Goal: Information Seeking & Learning: Learn about a topic

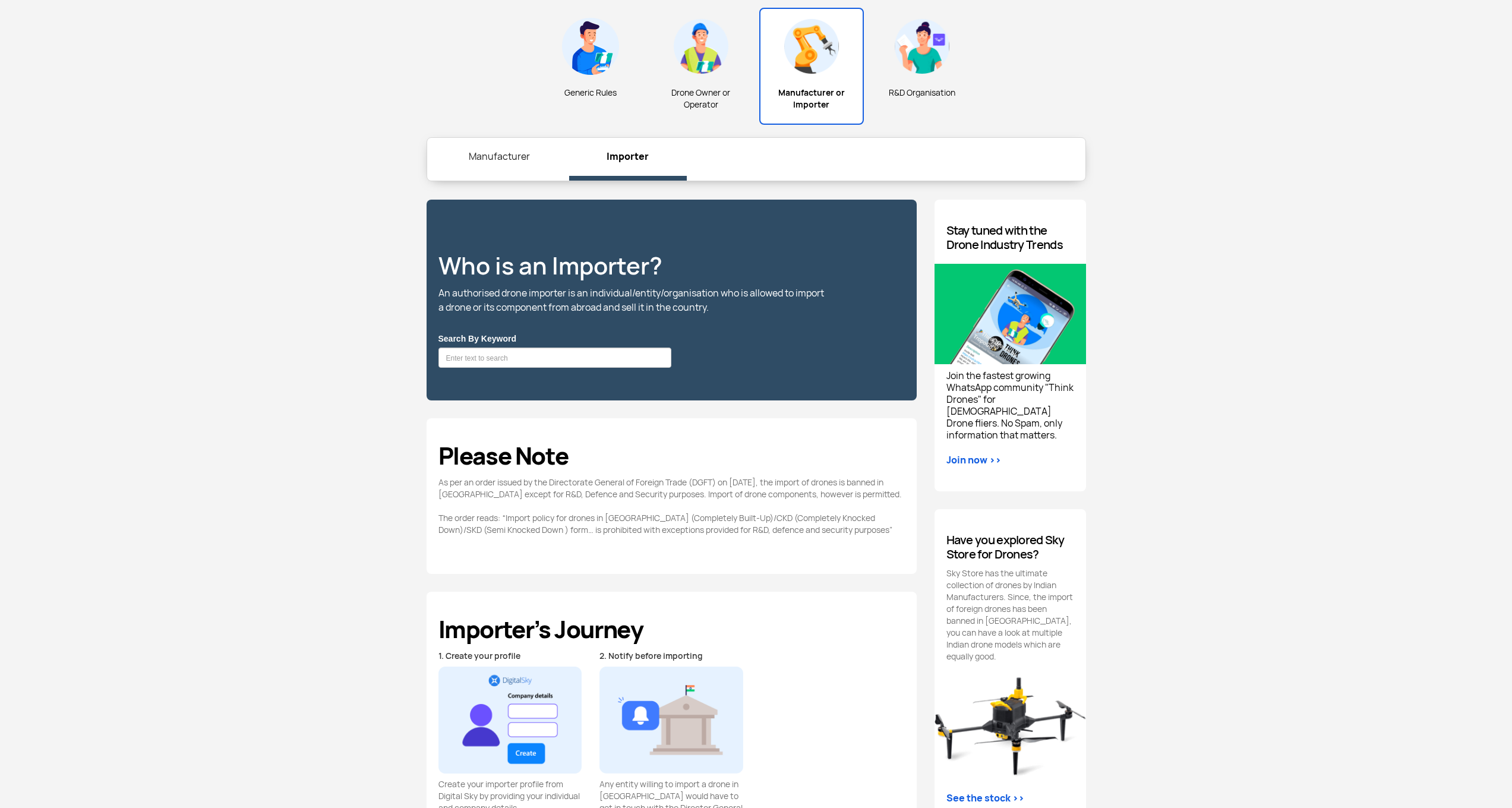
scroll to position [440, 0]
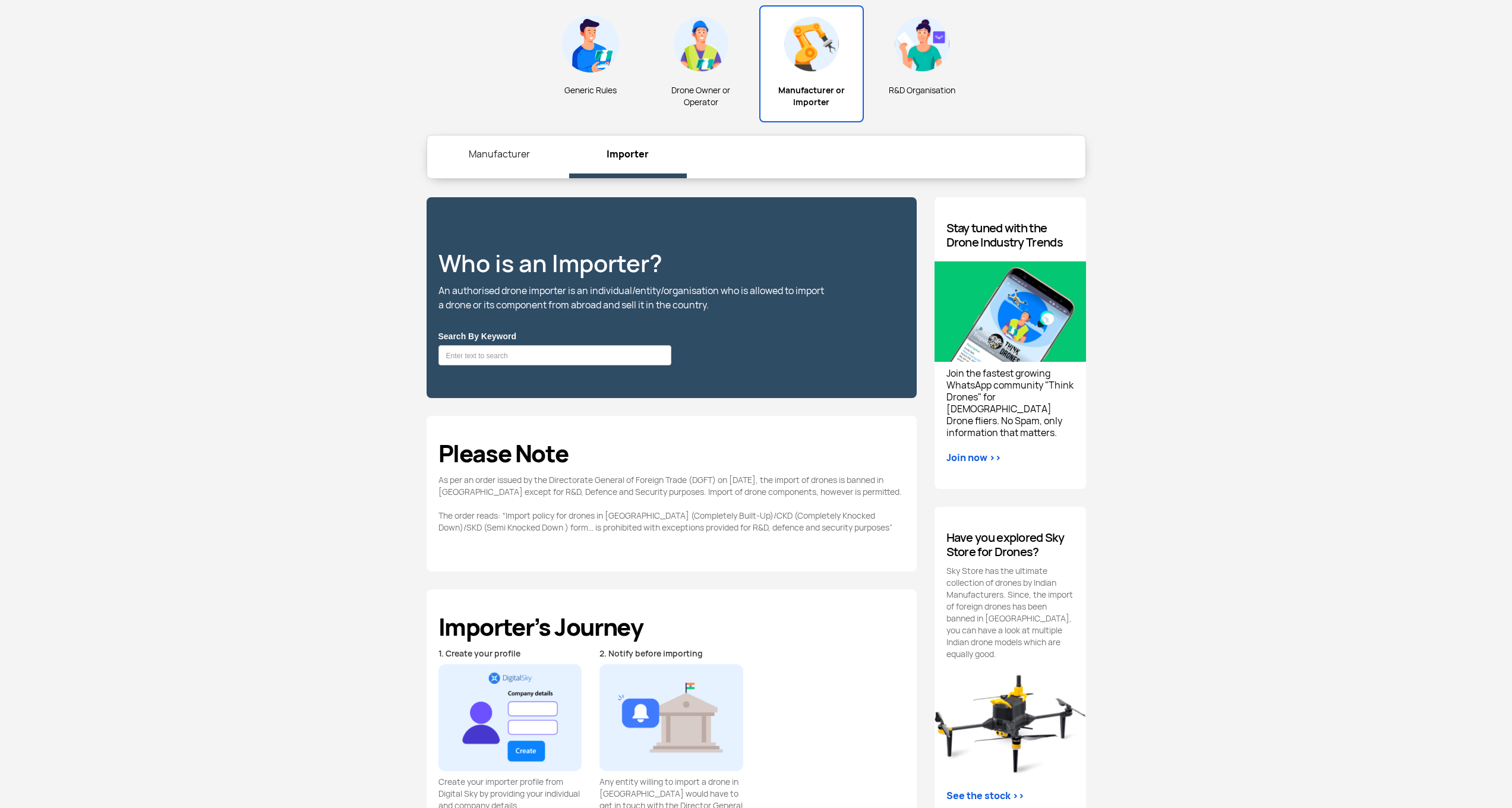
click at [472, 173] on link "Manufacturer" at bounding box center [500, 154] width 117 height 38
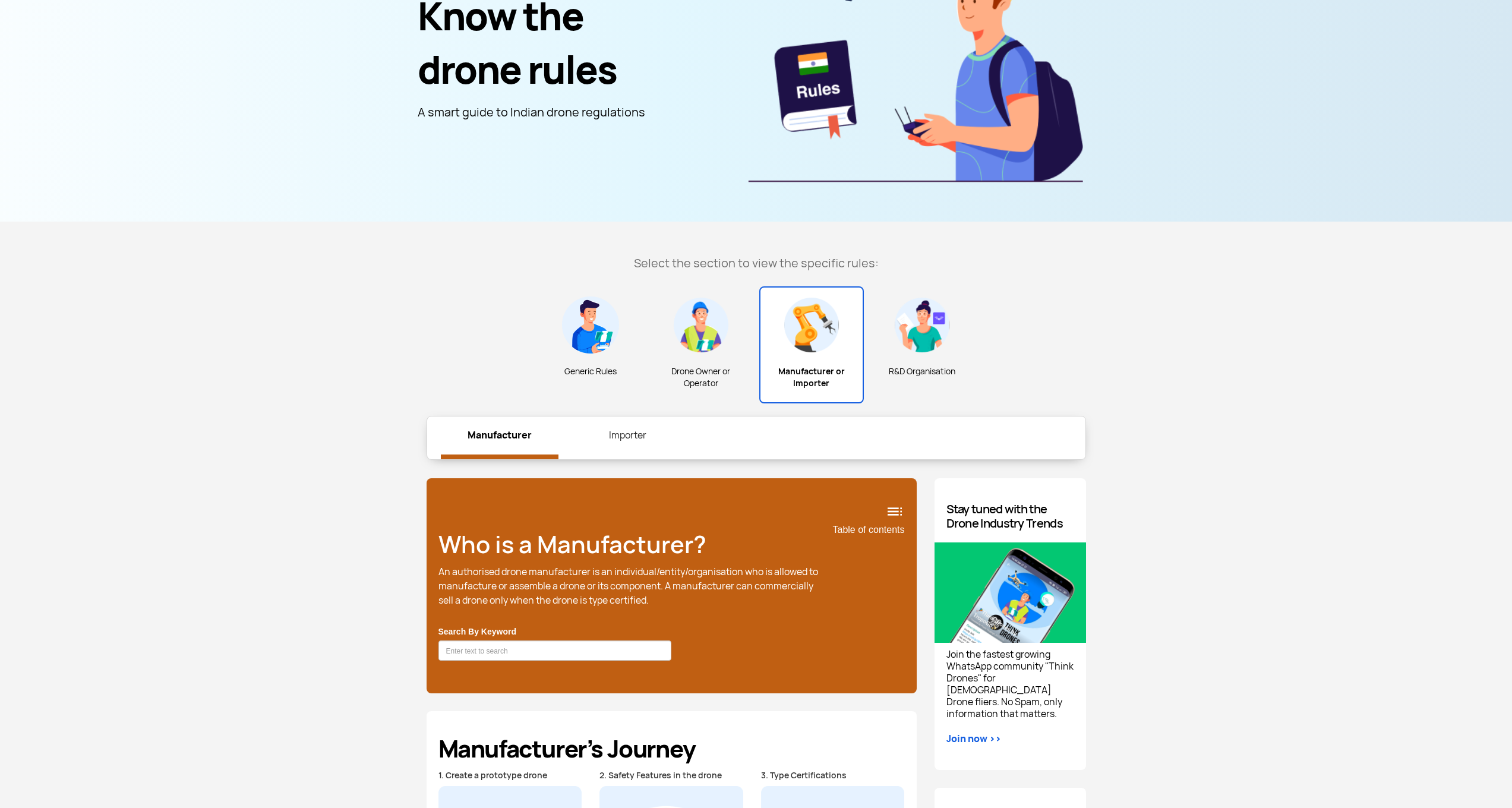
scroll to position [152, 0]
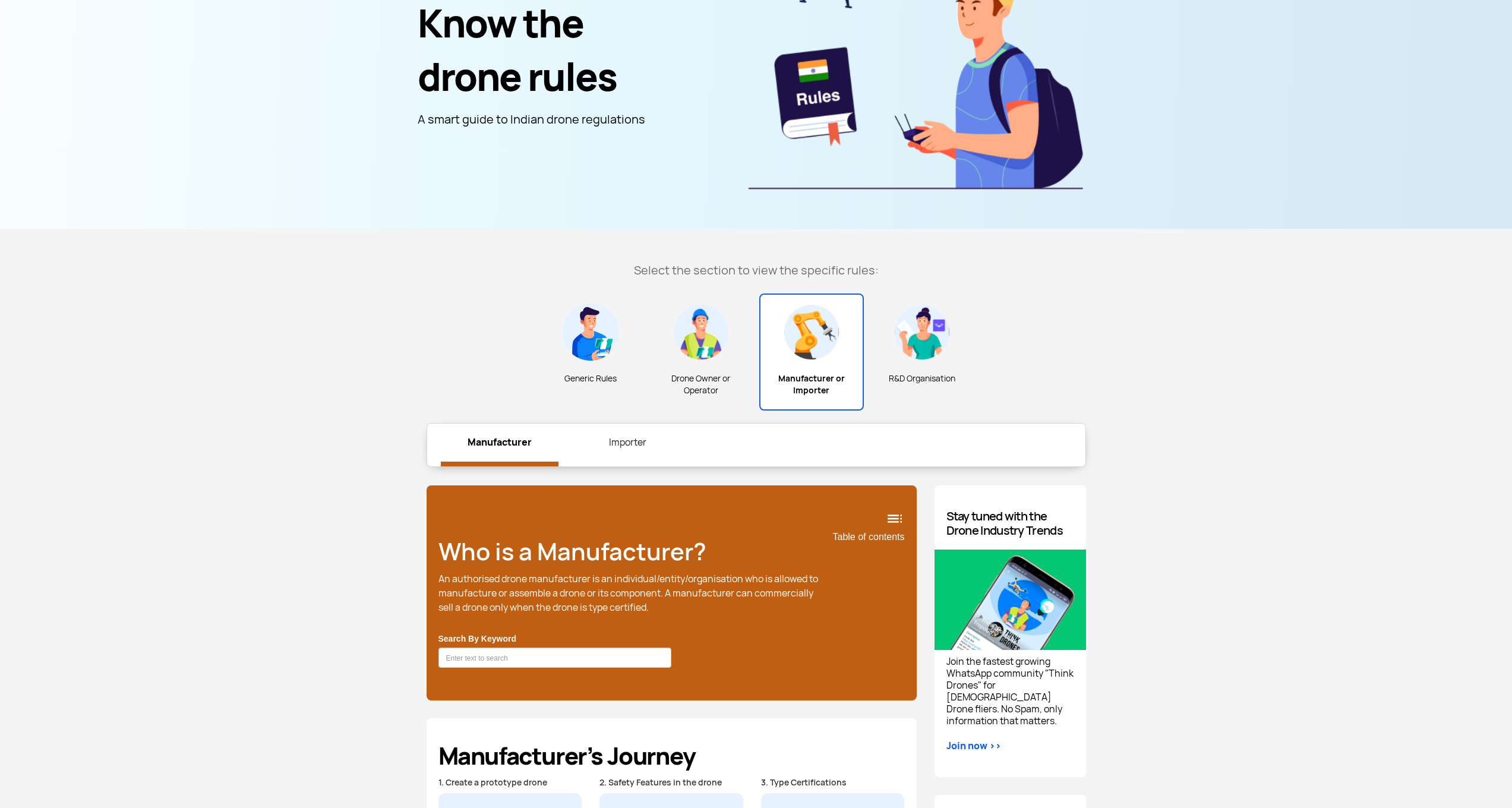
click at [576, 325] on img at bounding box center [590, 332] width 57 height 57
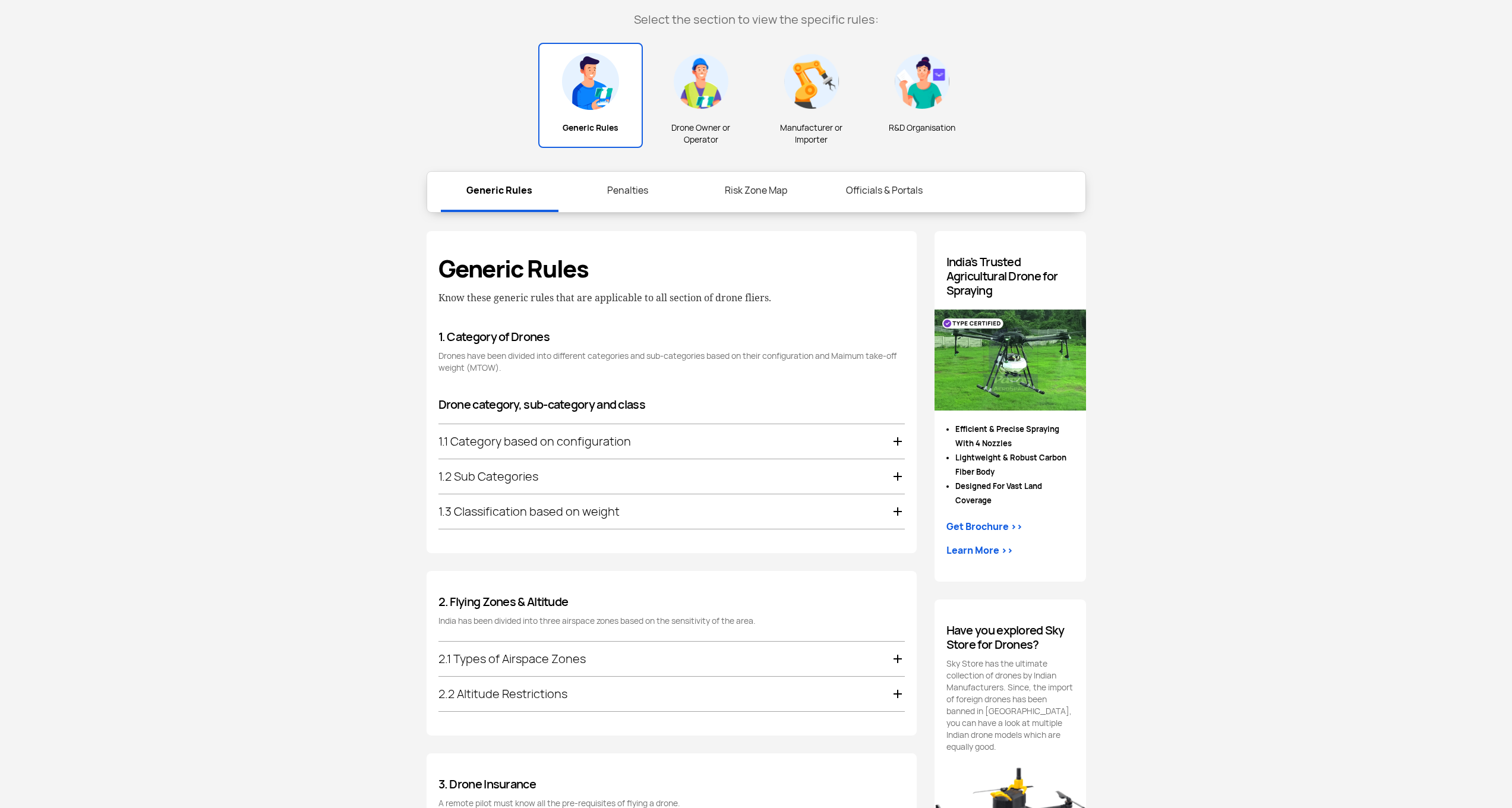
scroll to position [400, 1]
click at [563, 438] on div "1.1 Category based on configuration" at bounding box center [671, 443] width 467 height 34
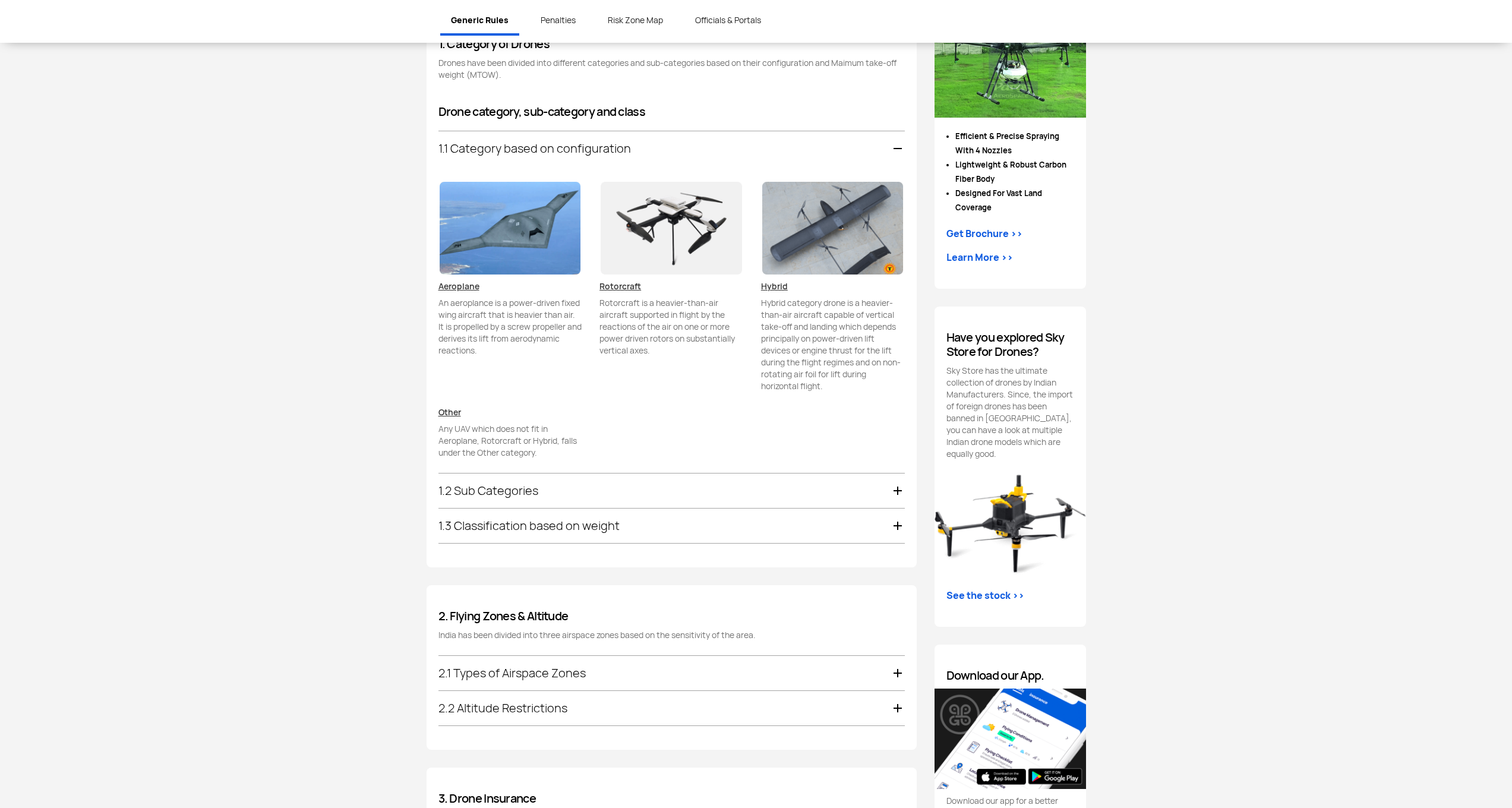
scroll to position [671, 0]
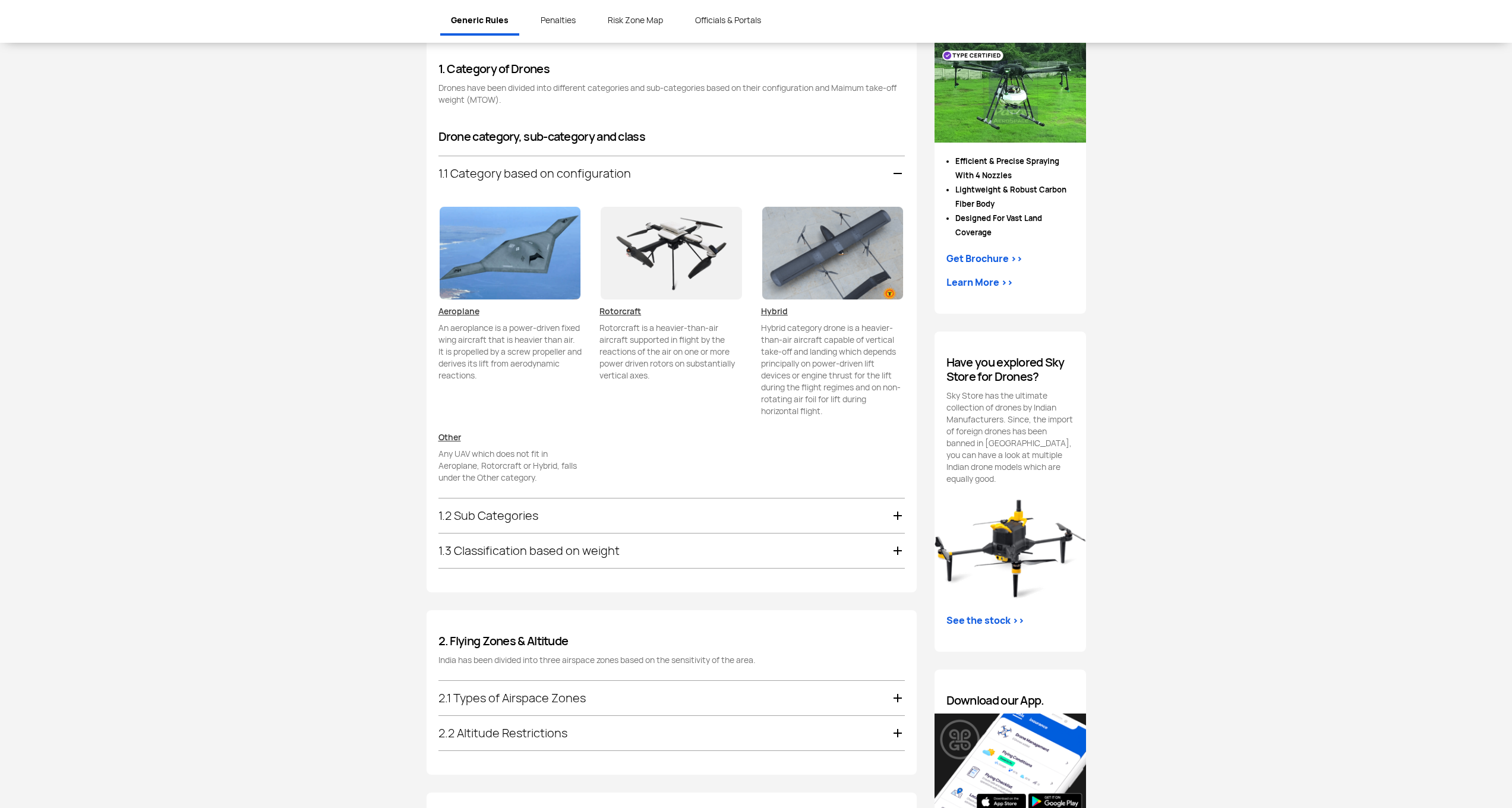
click at [557, 175] on div "1.1 Category based on configuration" at bounding box center [671, 173] width 467 height 34
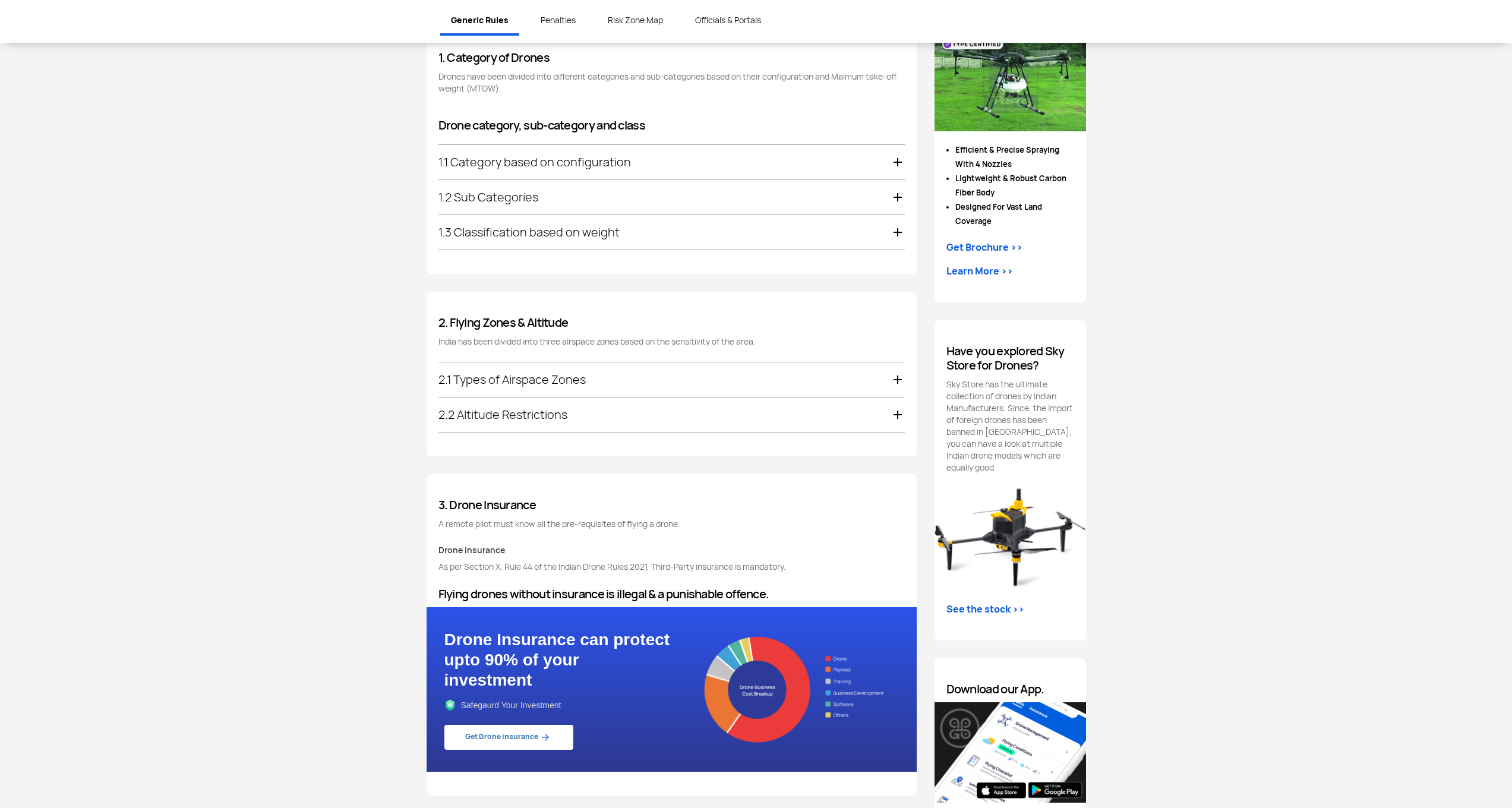
click at [511, 200] on div "1.2 Sub Categories" at bounding box center [671, 197] width 467 height 34
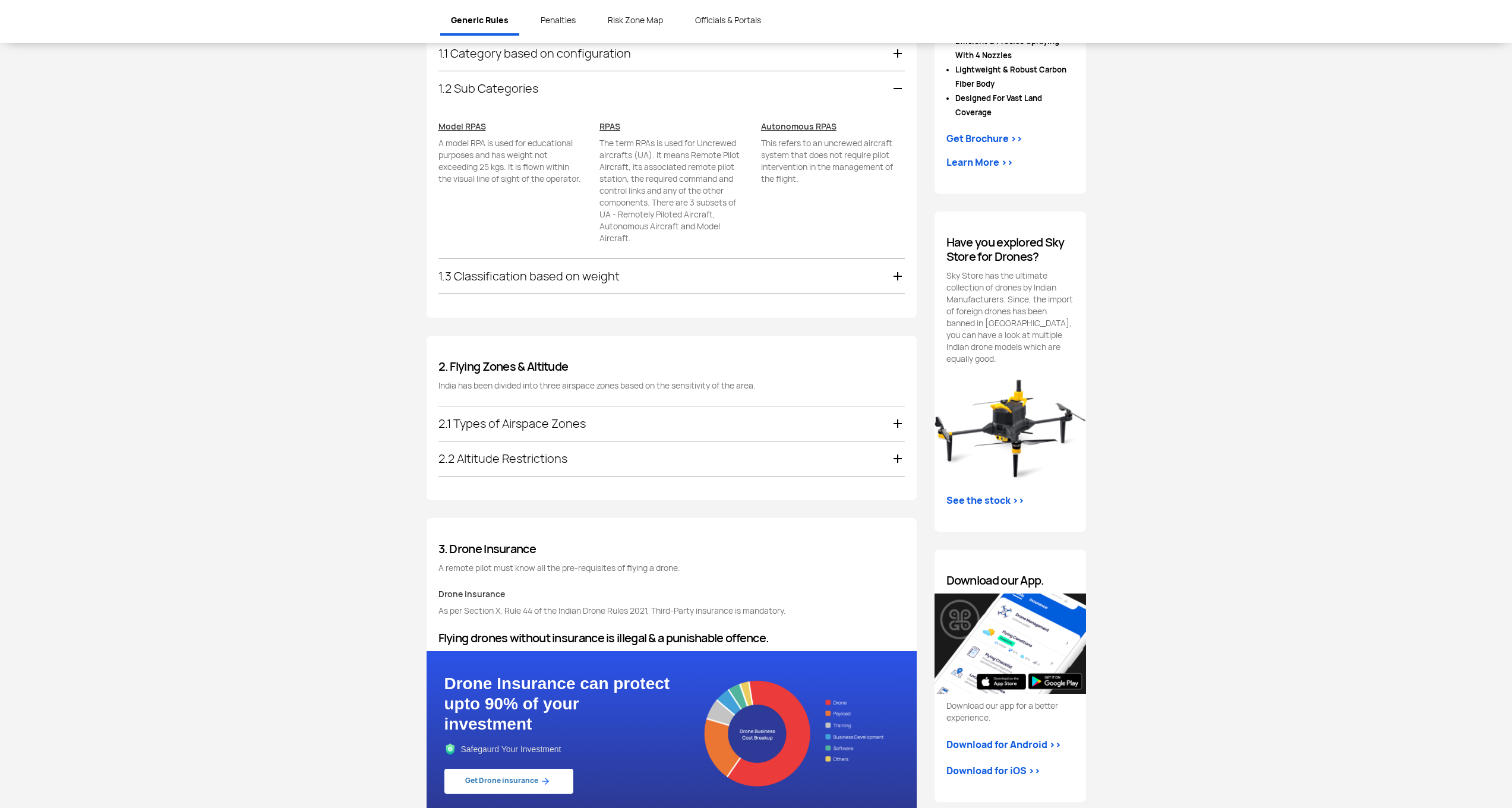
scroll to position [791, 1]
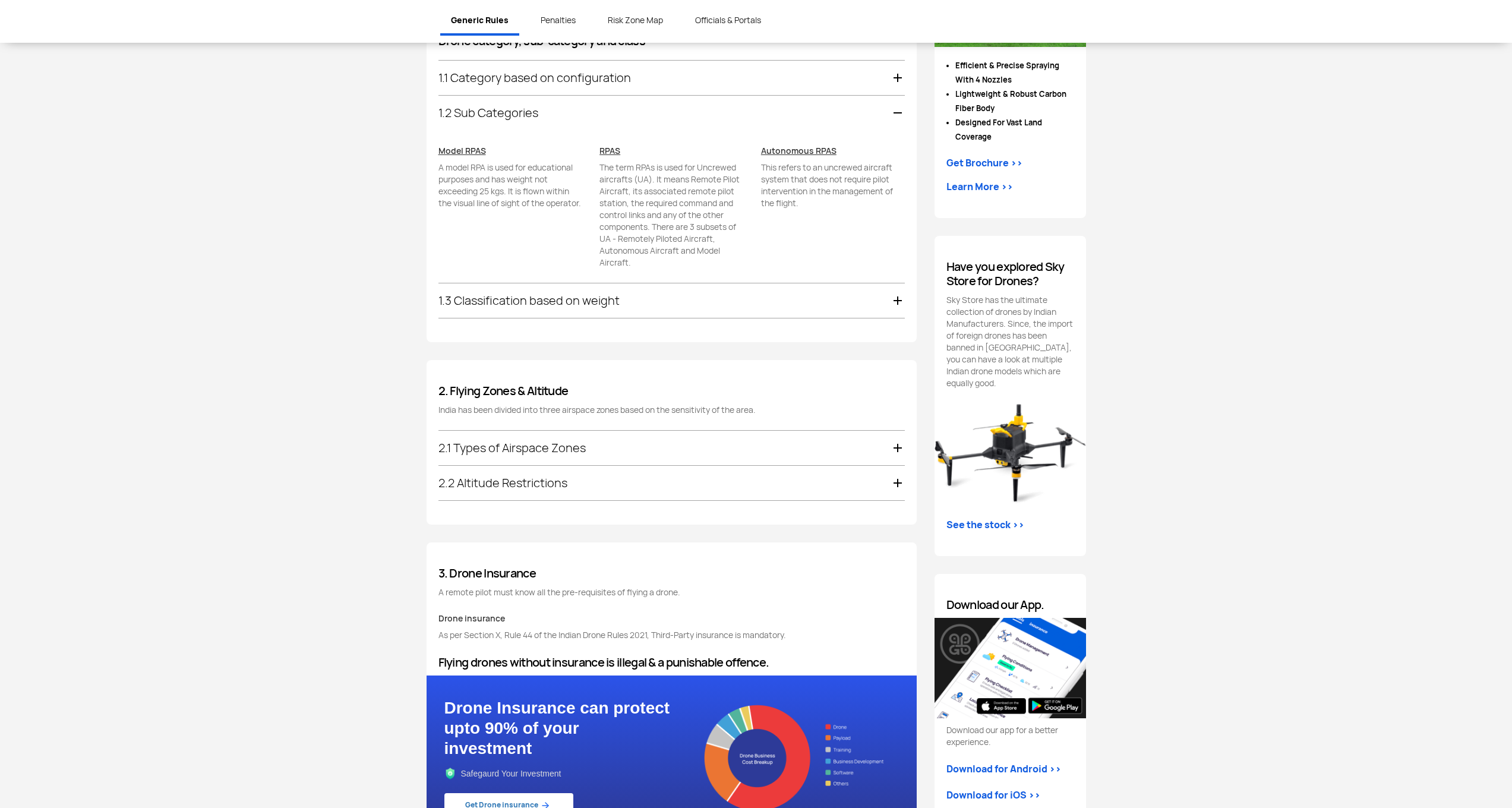
click at [510, 116] on div "1.2 Sub Categories" at bounding box center [671, 112] width 467 height 34
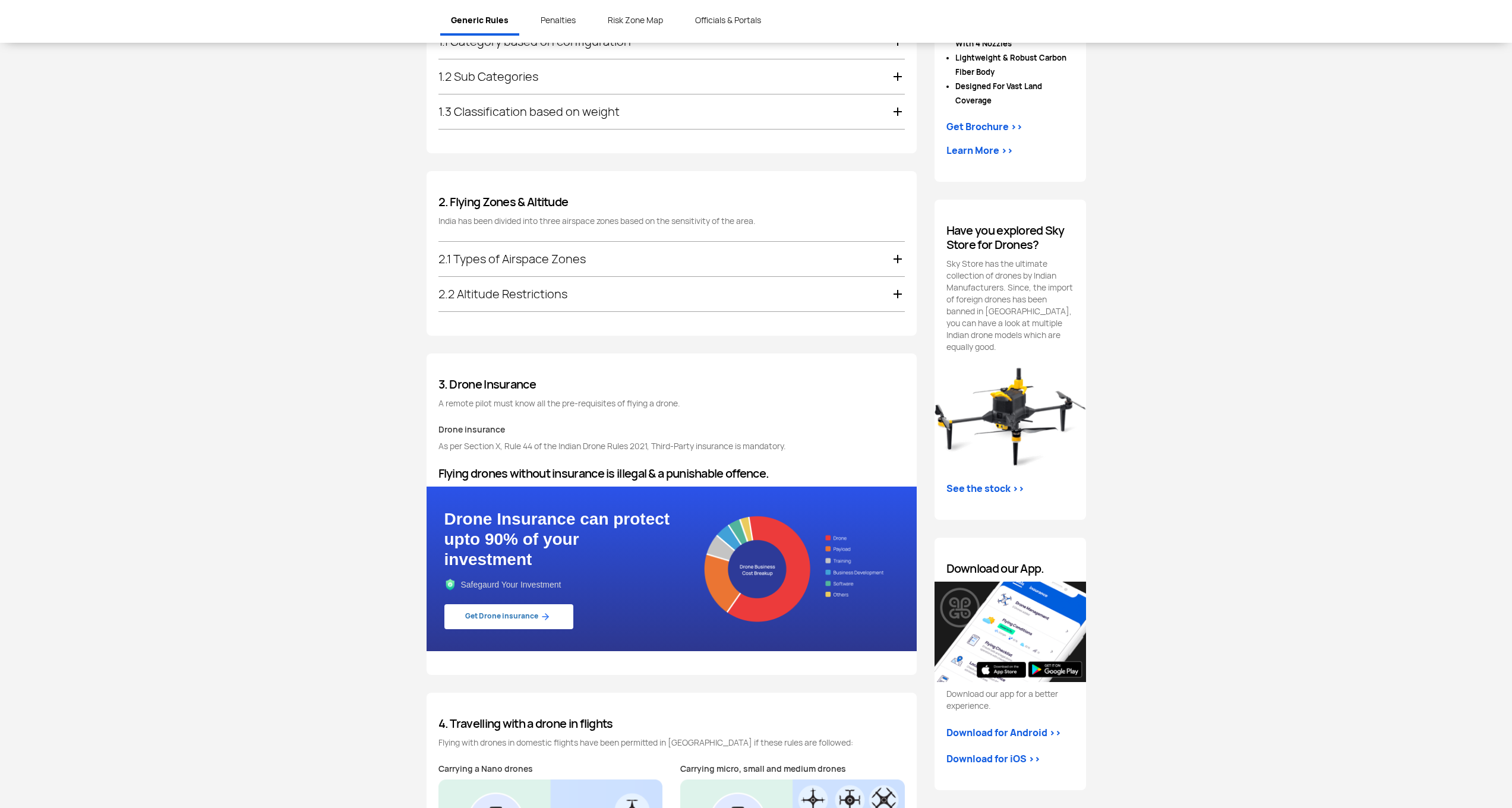
click at [522, 99] on div "1.3 Classification based on weight" at bounding box center [671, 111] width 467 height 34
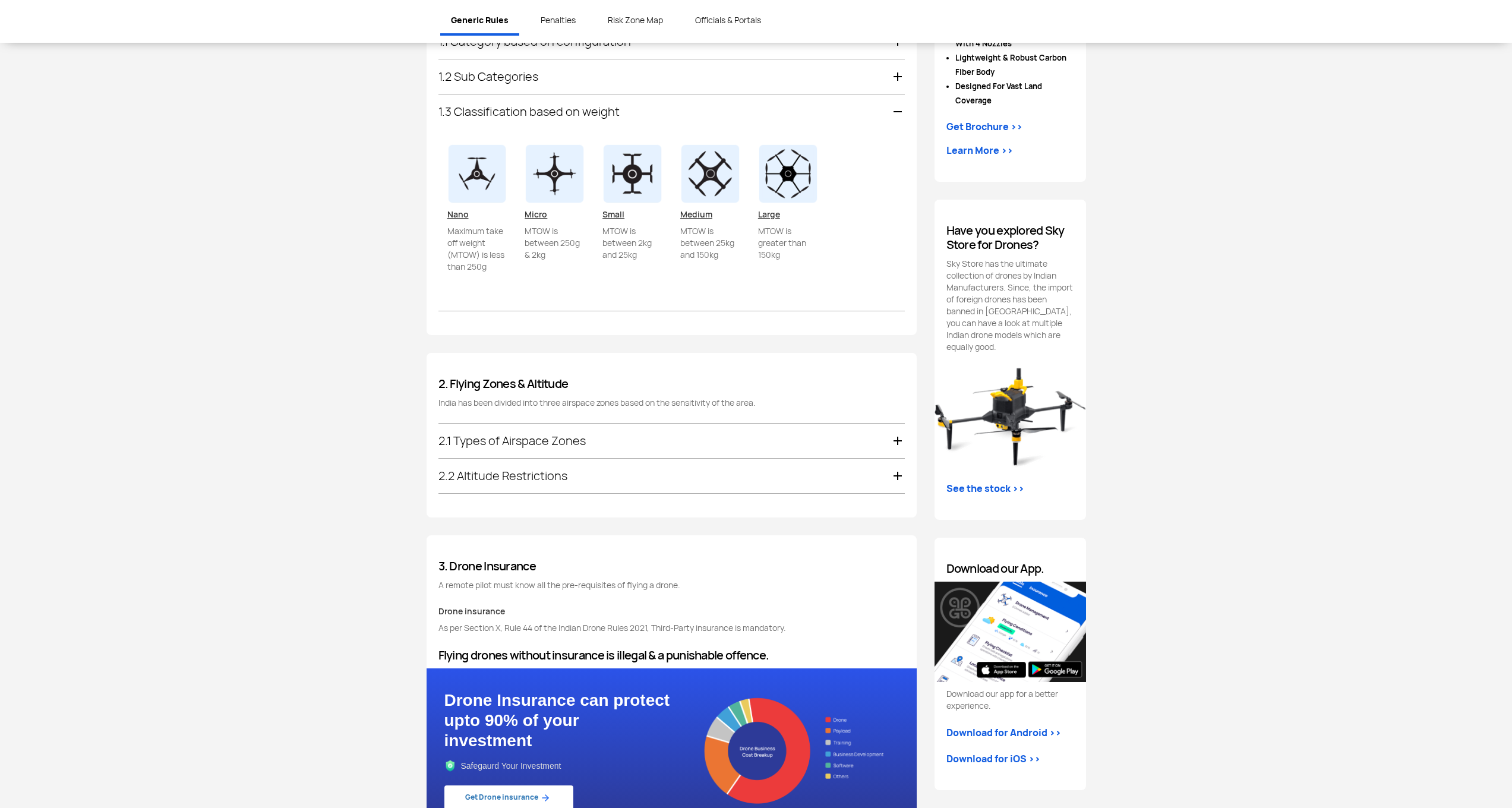
scroll to position [838, 0]
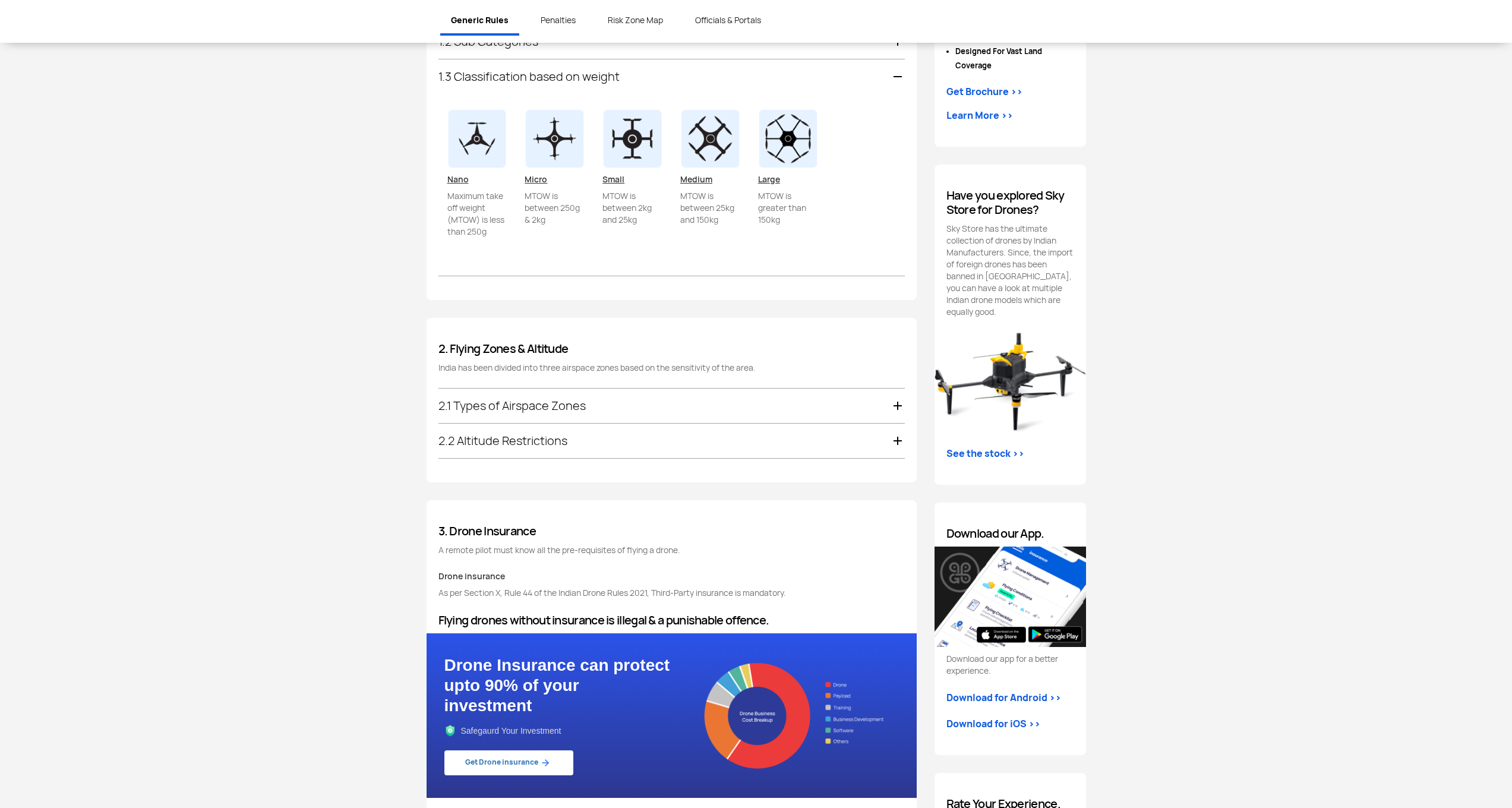
click at [485, 159] on img at bounding box center [477, 138] width 60 height 60
click at [458, 183] on u "Nano" at bounding box center [458, 179] width 21 height 11
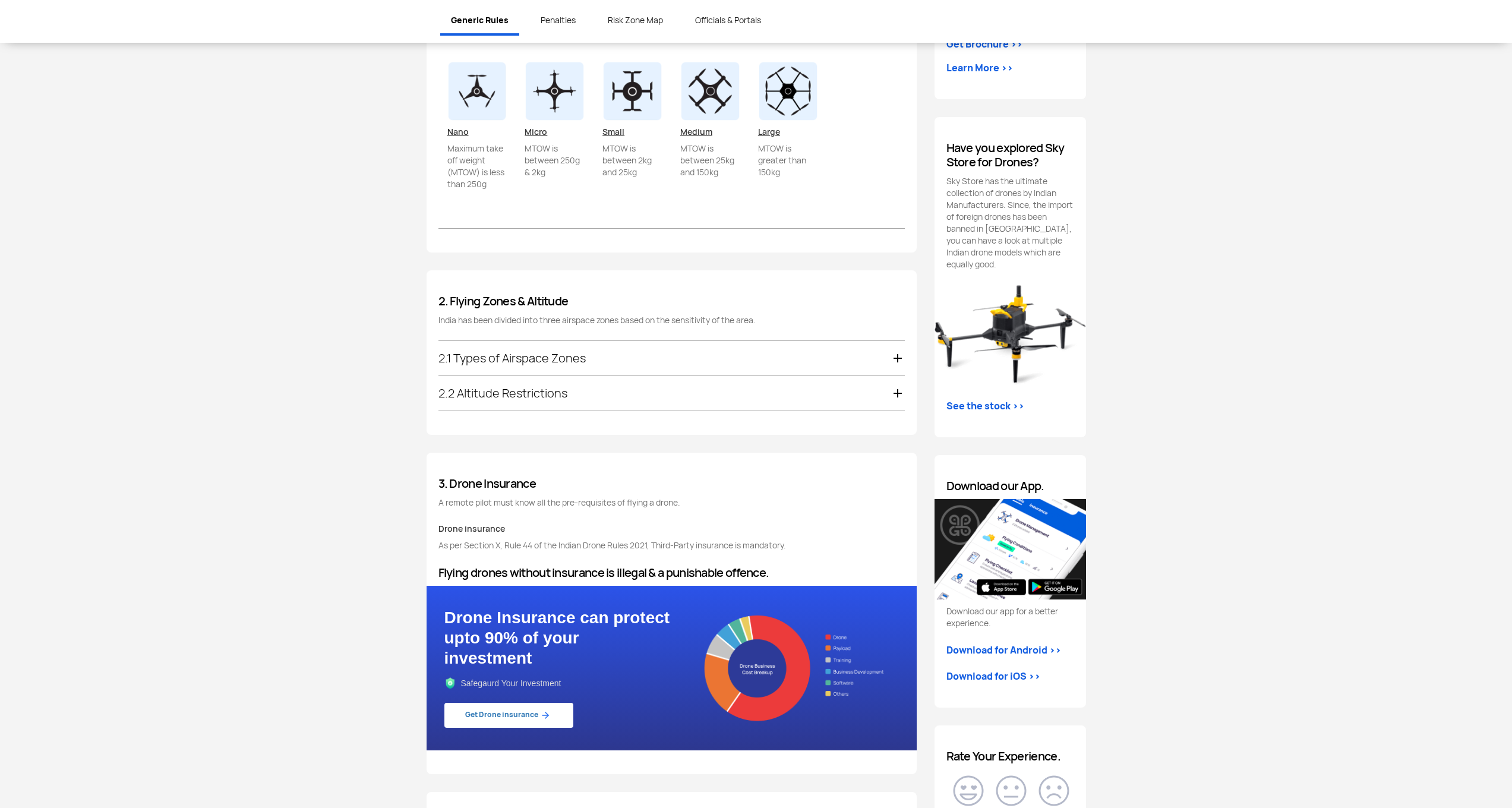
click at [479, 395] on div "2.2 Altitude Restrictions" at bounding box center [671, 393] width 467 height 34
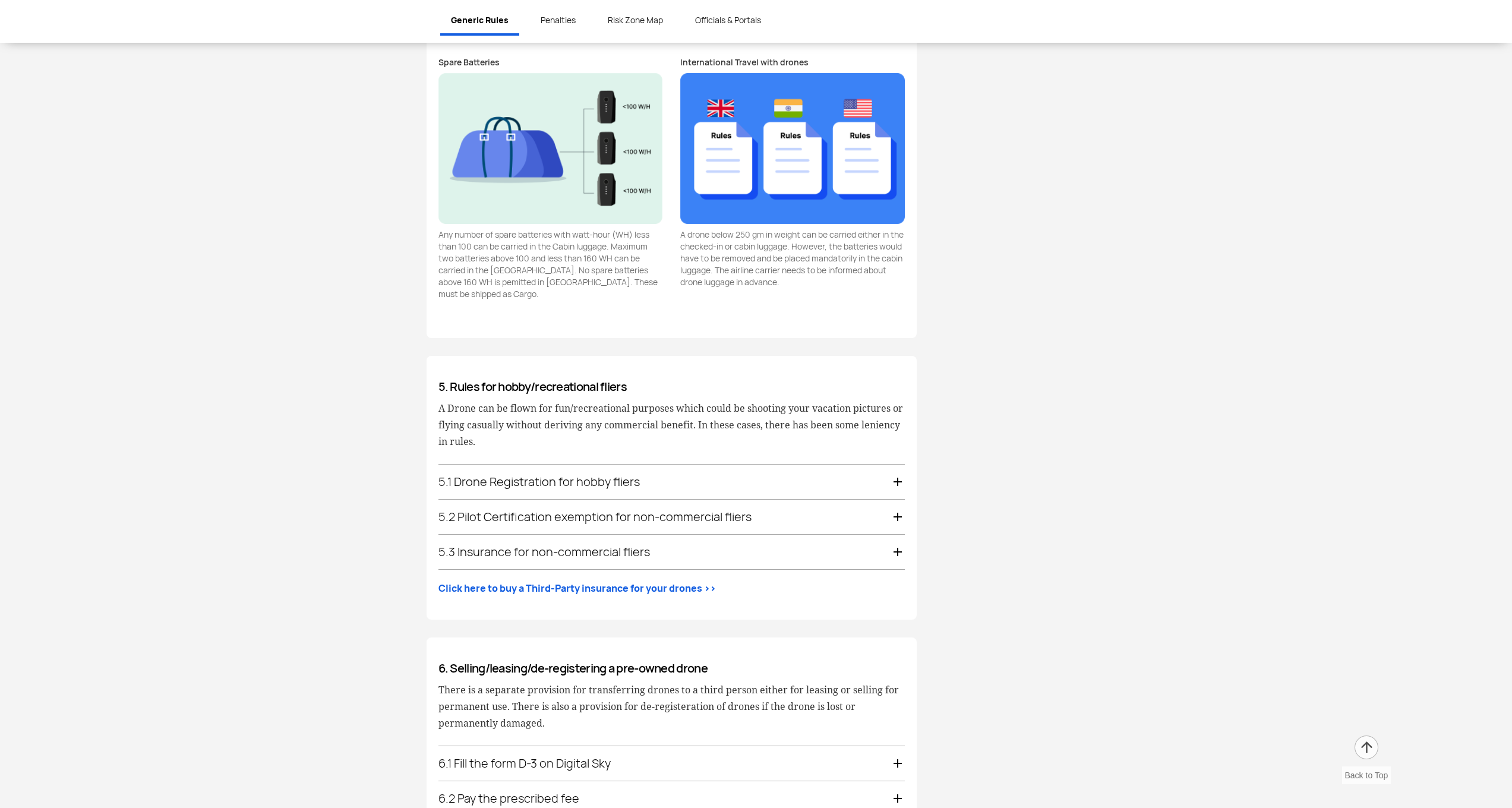
scroll to position [2356, 0]
click at [536, 463] on div "5.1 Drone Registration for hobby fliers" at bounding box center [671, 480] width 467 height 34
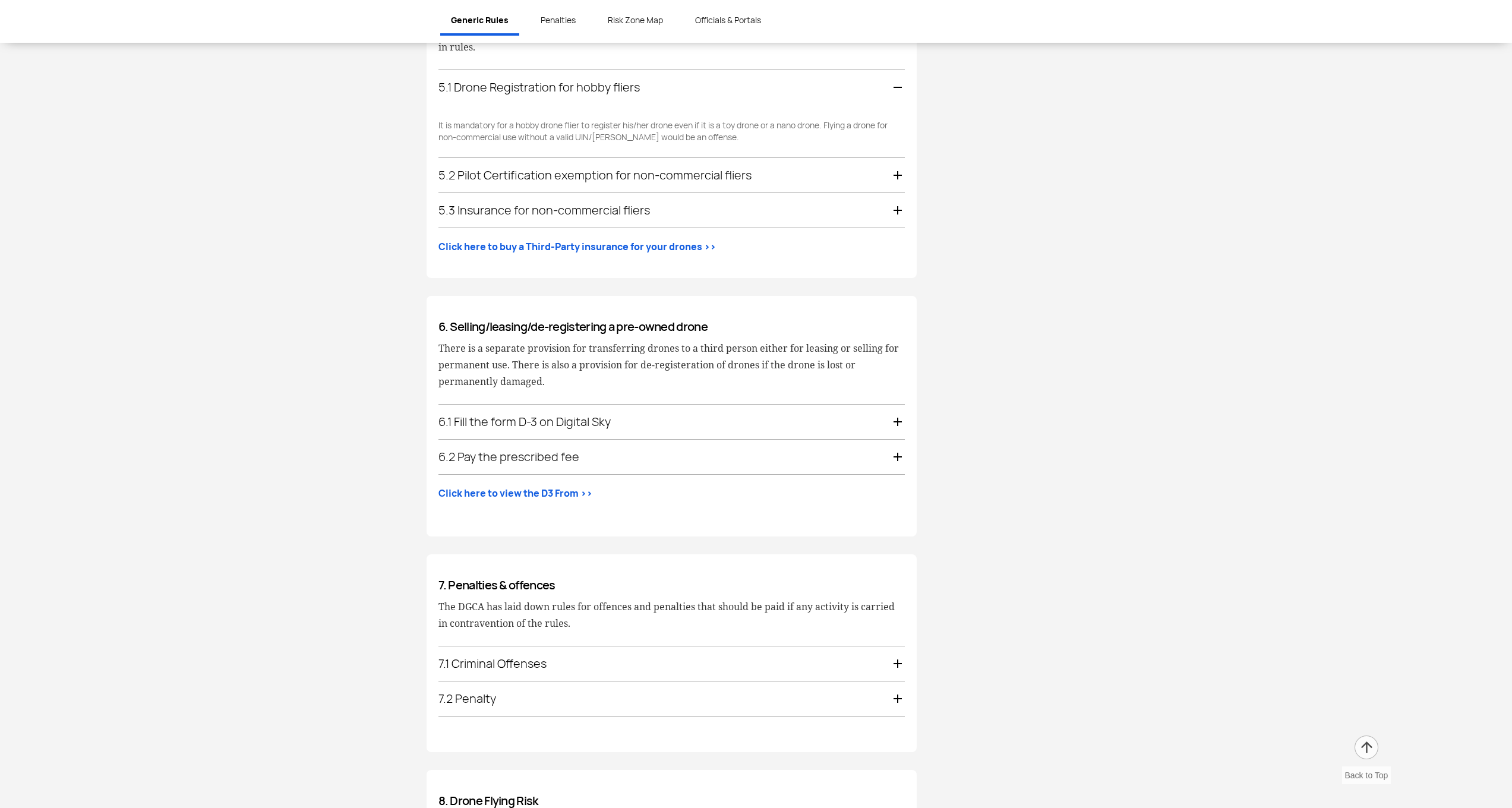
scroll to position [2149, 0]
click at [489, 447] on div "6.2 Pay the prescribed fee" at bounding box center [671, 458] width 467 height 34
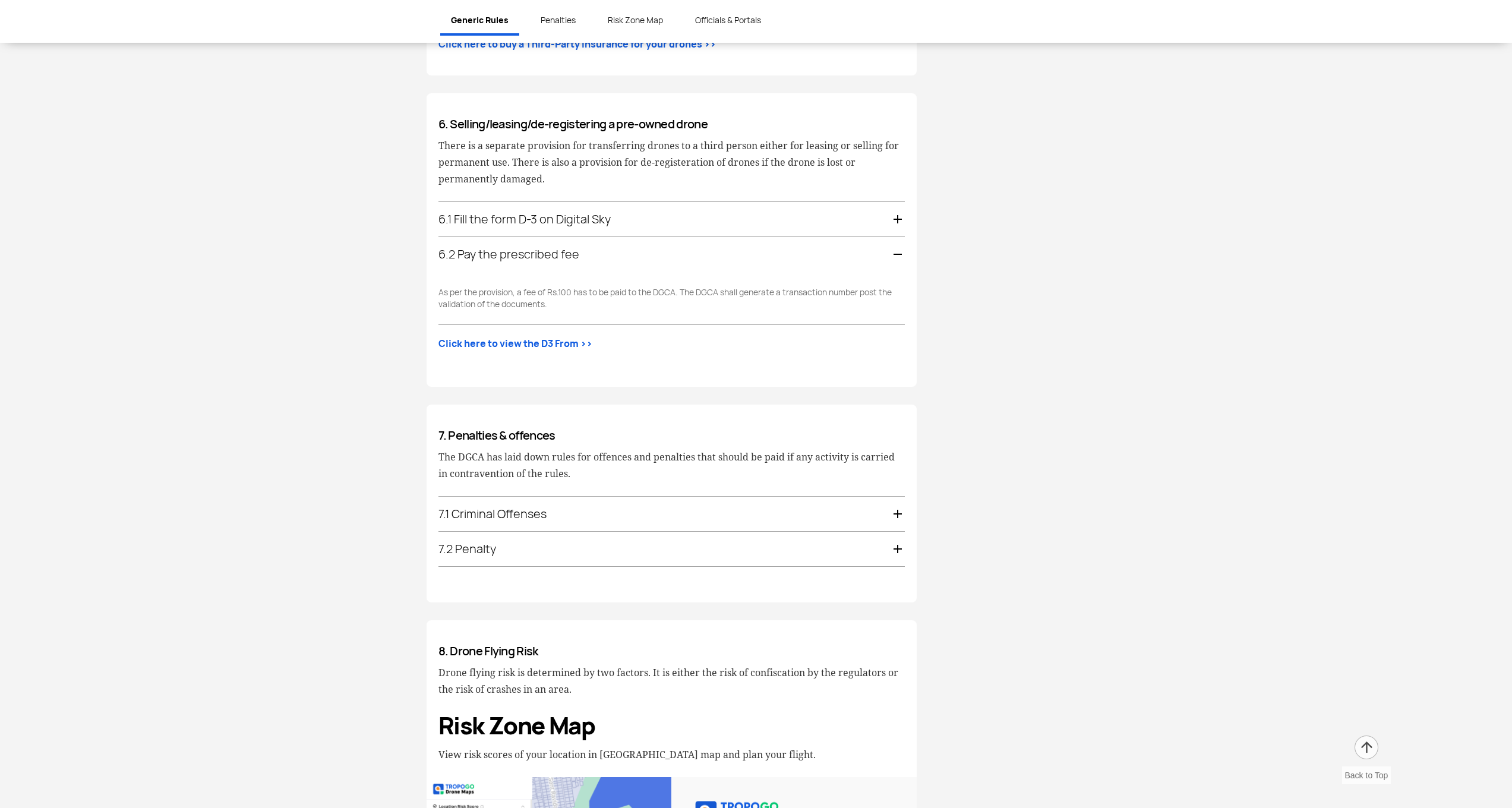
scroll to position [2276, 0]
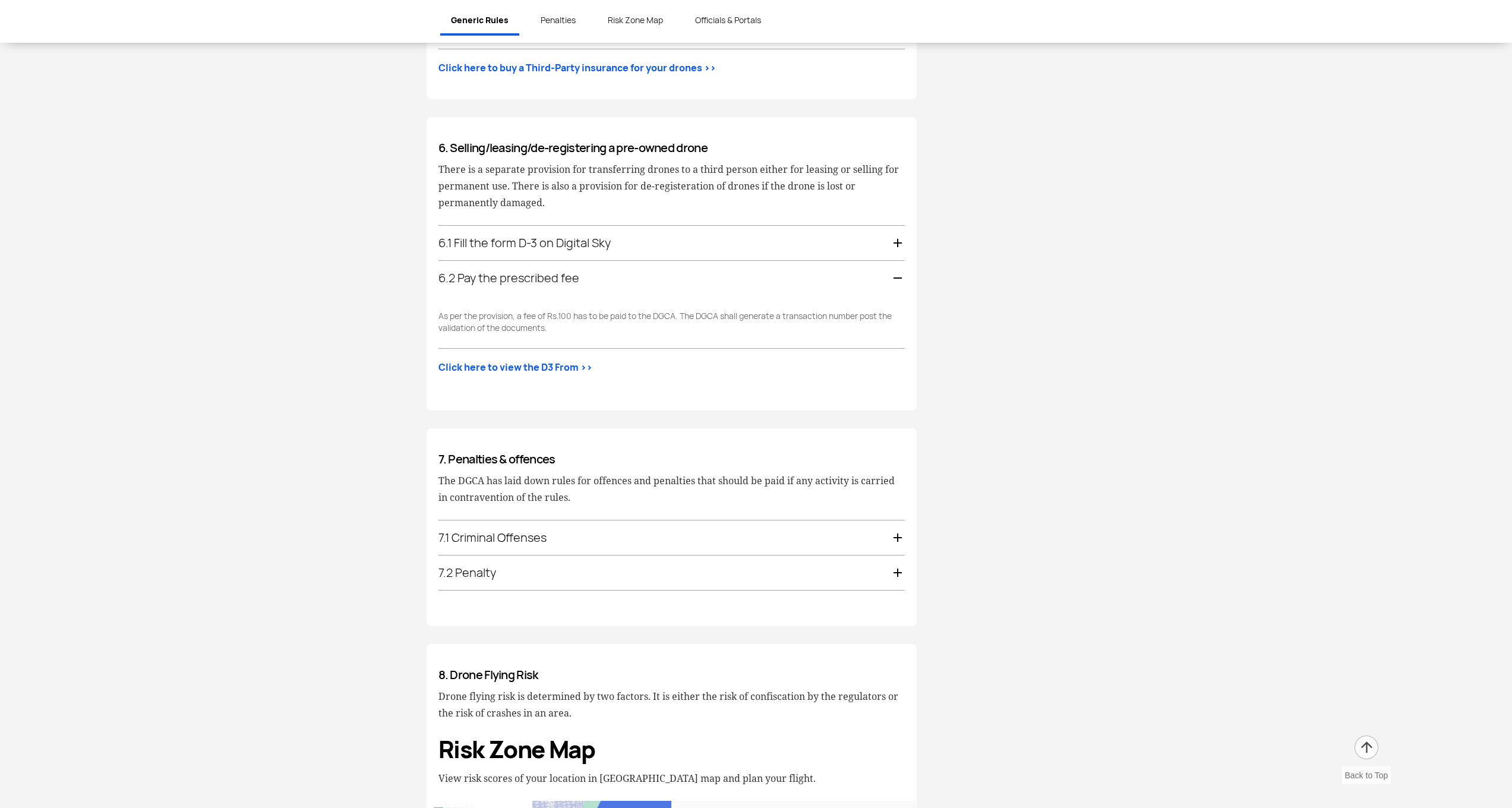
click at [479, 360] on link "Click here to view the D3 From >>" at bounding box center [515, 367] width 154 height 14
